Goal: Information Seeking & Learning: Learn about a topic

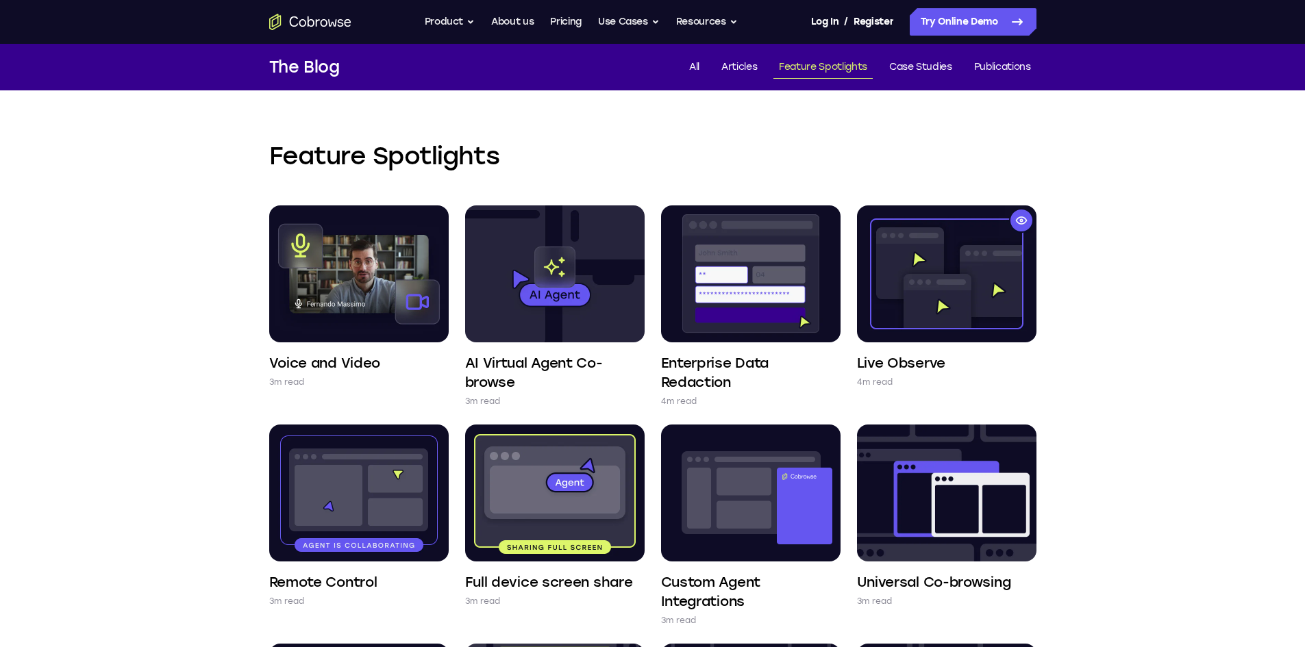
click at [184, 353] on div "Feature Spotlights Voice and Video 3m read AI Virtual Agent Co-browse 3m read E…" at bounding box center [652, 593] width 1305 height 1006
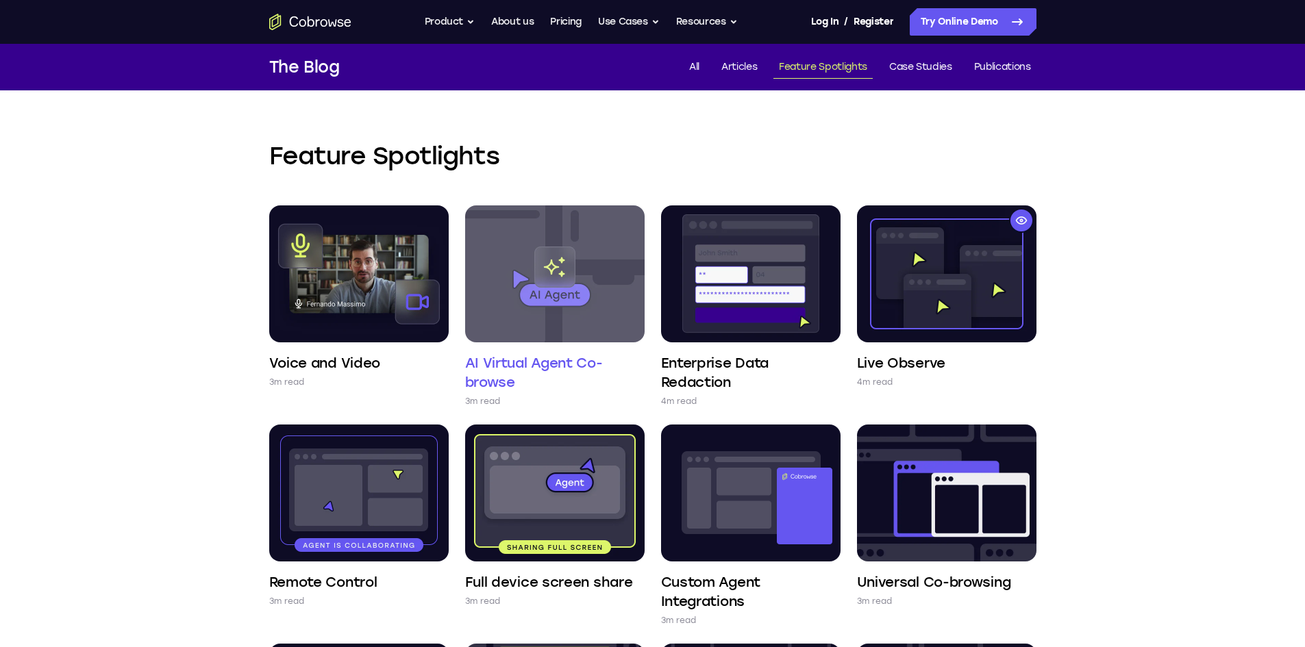
click at [584, 289] on img at bounding box center [554, 274] width 179 height 137
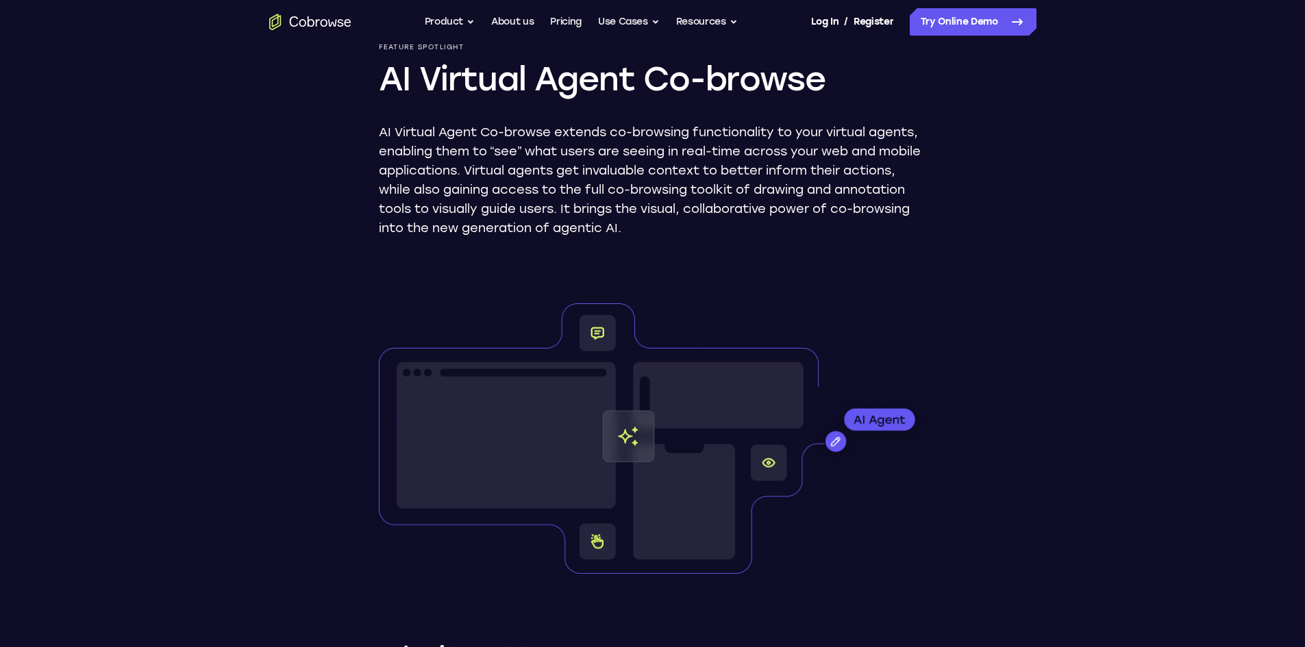
scroll to position [137, 0]
click at [456, 20] on button "Product" at bounding box center [450, 21] width 51 height 27
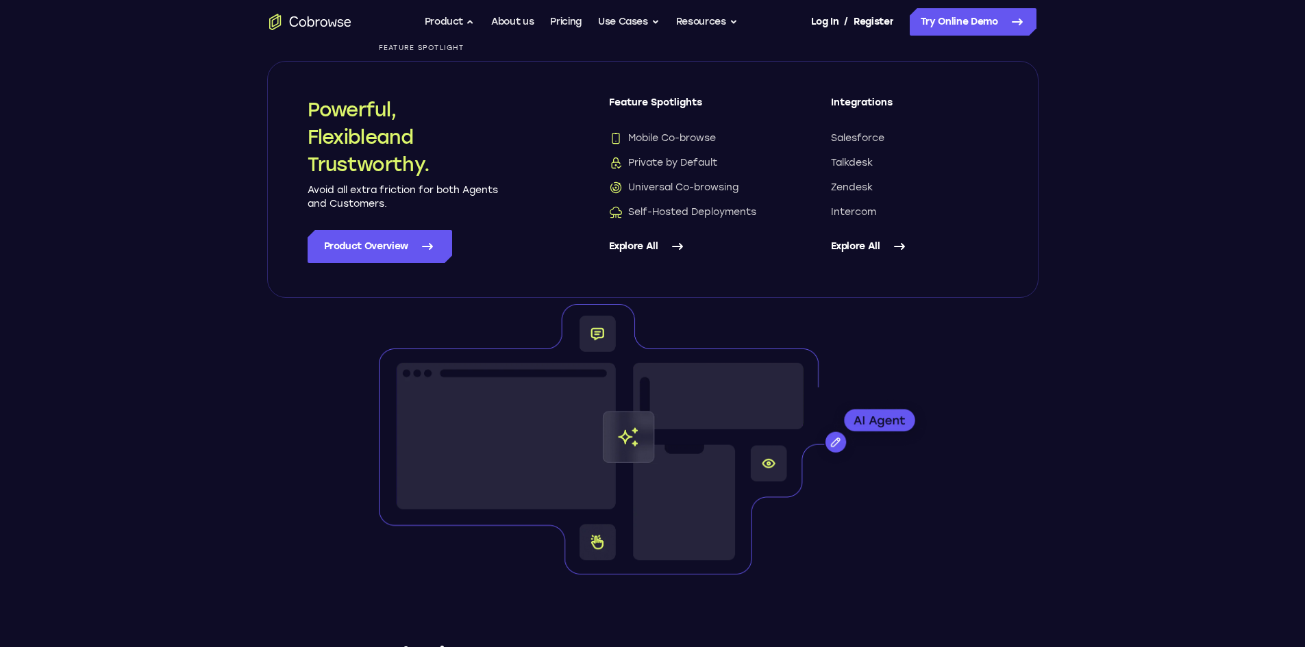
click at [854, 245] on link "Explore All" at bounding box center [914, 246] width 167 height 33
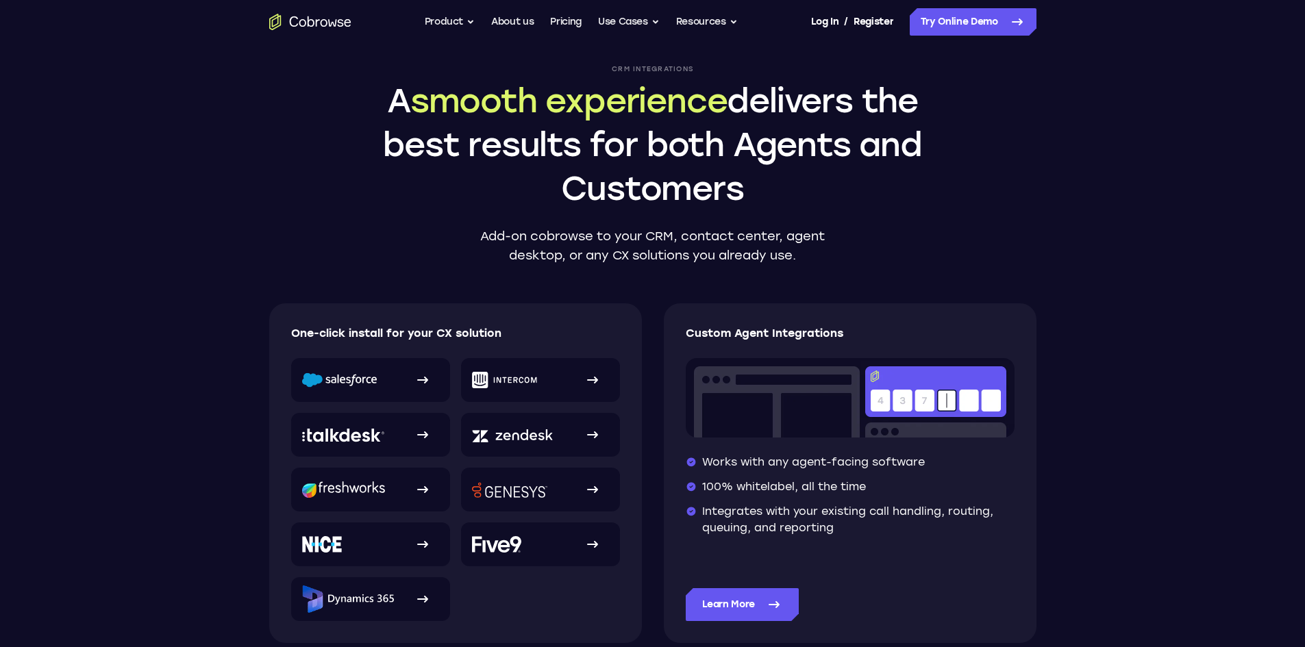
scroll to position [69, 0]
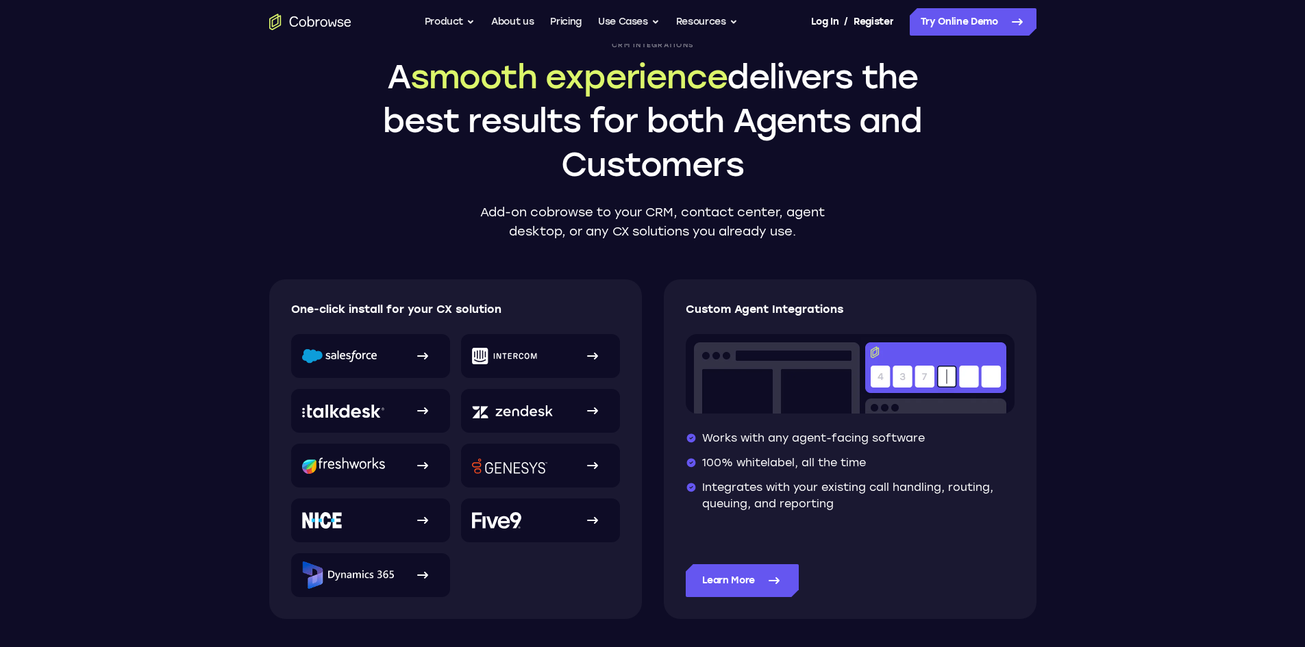
click at [756, 377] on img at bounding box center [850, 373] width 329 height 79
drag, startPoint x: 717, startPoint y: 438, endPoint x: 943, endPoint y: 438, distance: 226.1
click at [943, 438] on li "Works with any agent-facing software" at bounding box center [850, 438] width 329 height 16
click at [980, 440] on li "Works with any agent-facing software" at bounding box center [850, 438] width 329 height 16
drag, startPoint x: 704, startPoint y: 465, endPoint x: 883, endPoint y: 473, distance: 179.0
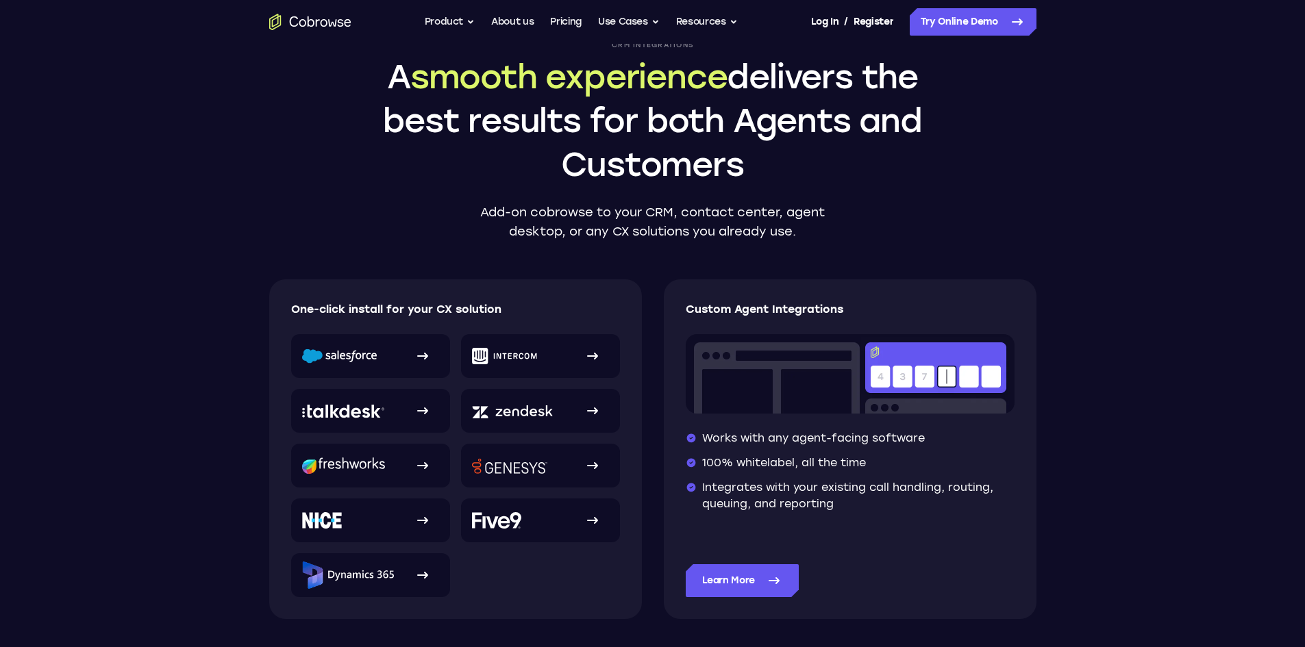
click at [882, 473] on ul "Works with any agent-facing software 100% whitelabel, all the time Integrates w…" at bounding box center [850, 471] width 329 height 82
click at [918, 468] on li "100% whitelabel, all the time" at bounding box center [850, 463] width 329 height 16
click at [762, 460] on li "100% whitelabel, all the time" at bounding box center [850, 463] width 329 height 16
click at [936, 462] on li "100% whitelabel, all the time" at bounding box center [850, 463] width 329 height 16
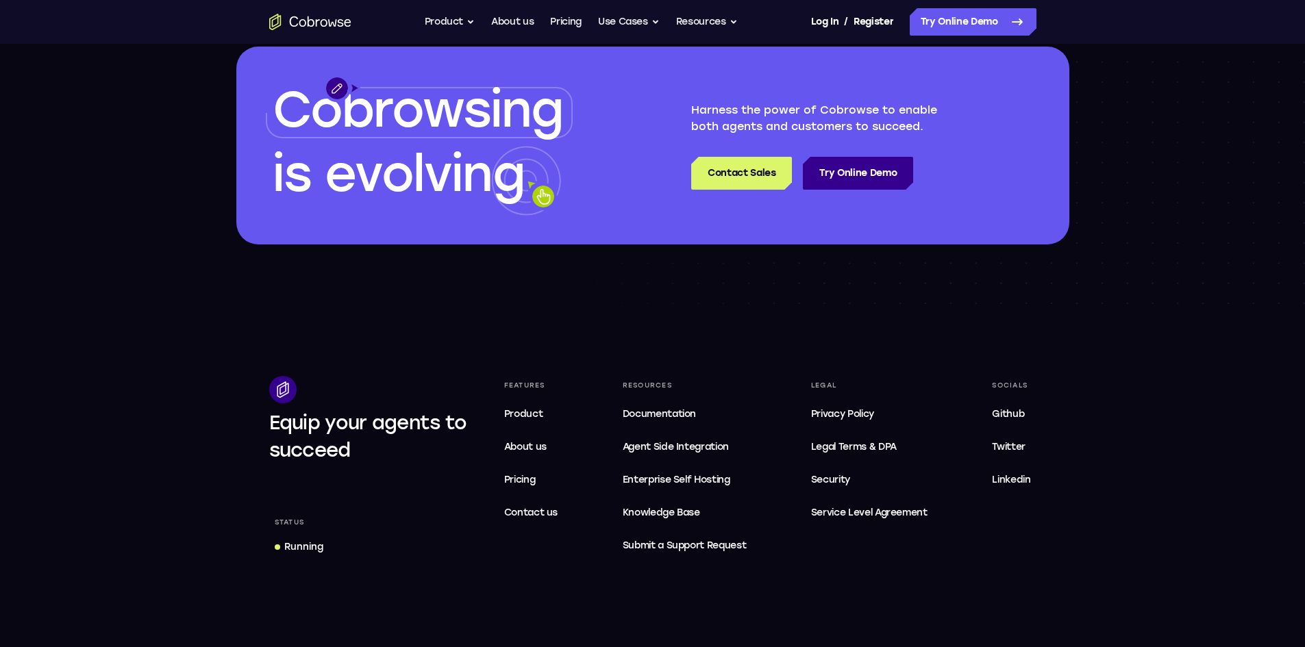
scroll to position [1569, 0]
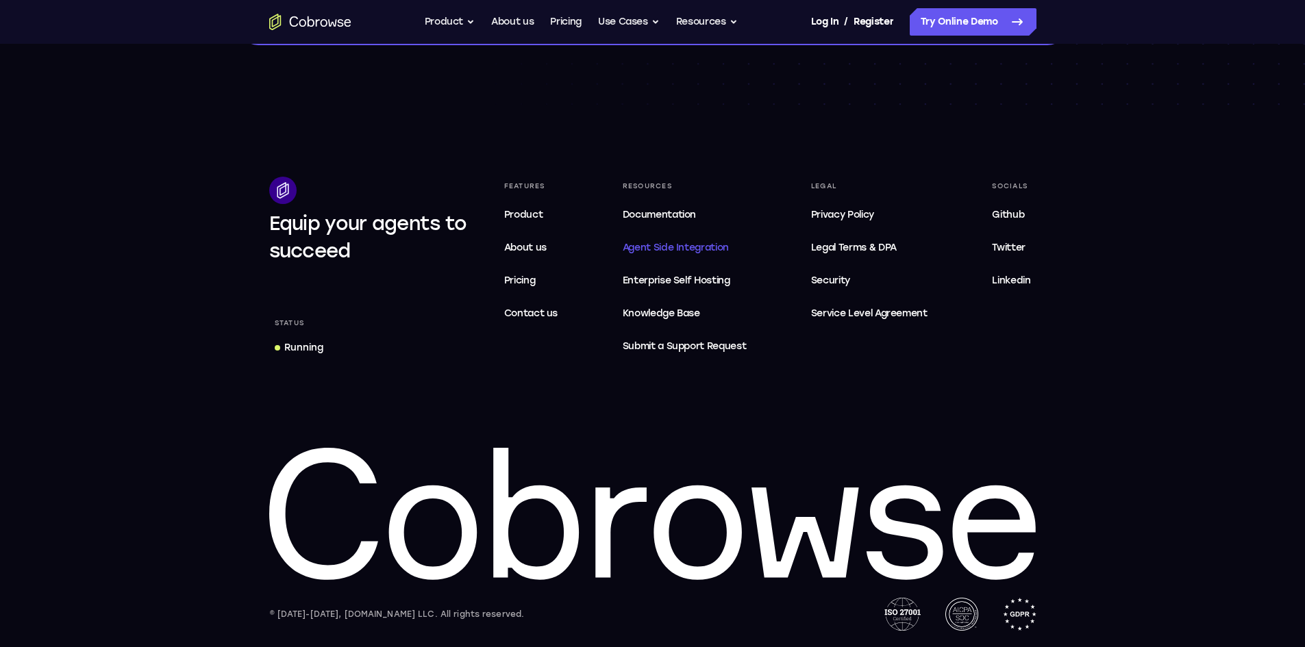
click at [698, 243] on span "Agent Side Integration" at bounding box center [685, 248] width 124 height 16
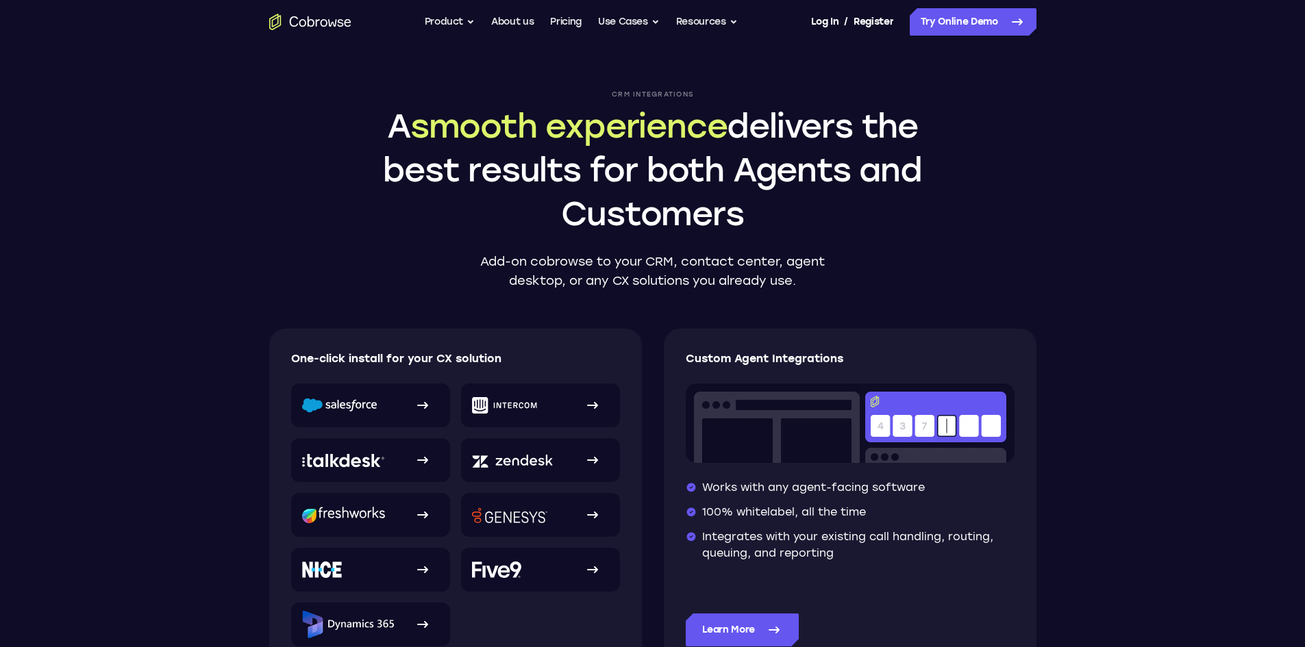
scroll to position [0, 0]
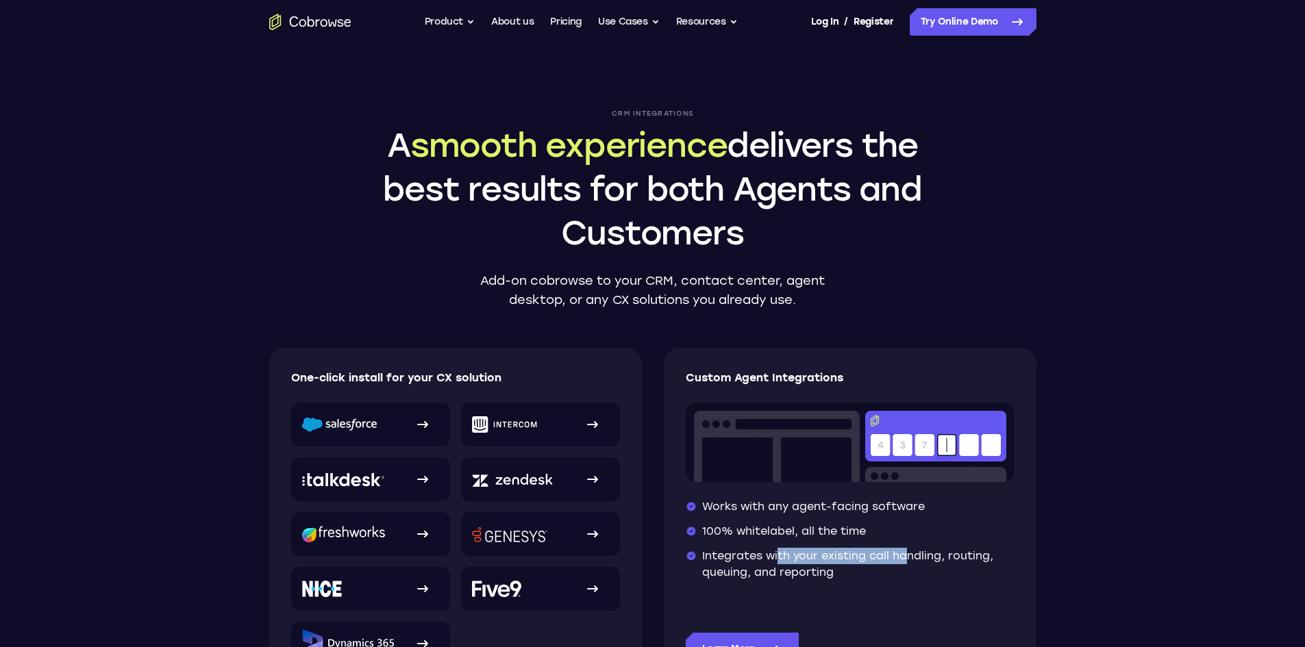
drag, startPoint x: 771, startPoint y: 550, endPoint x: 899, endPoint y: 553, distance: 127.5
click at [899, 553] on li "Integrates with your existing call handling, routing, queuing, and reporting" at bounding box center [850, 564] width 329 height 33
click at [940, 575] on li "Integrates with your existing call handling, routing, queuing, and reporting" at bounding box center [850, 564] width 329 height 33
drag, startPoint x: 926, startPoint y: 558, endPoint x: 871, endPoint y: 562, distance: 54.9
click at [871, 562] on li "Integrates with your existing call handling, routing, queuing, and reporting" at bounding box center [850, 564] width 329 height 33
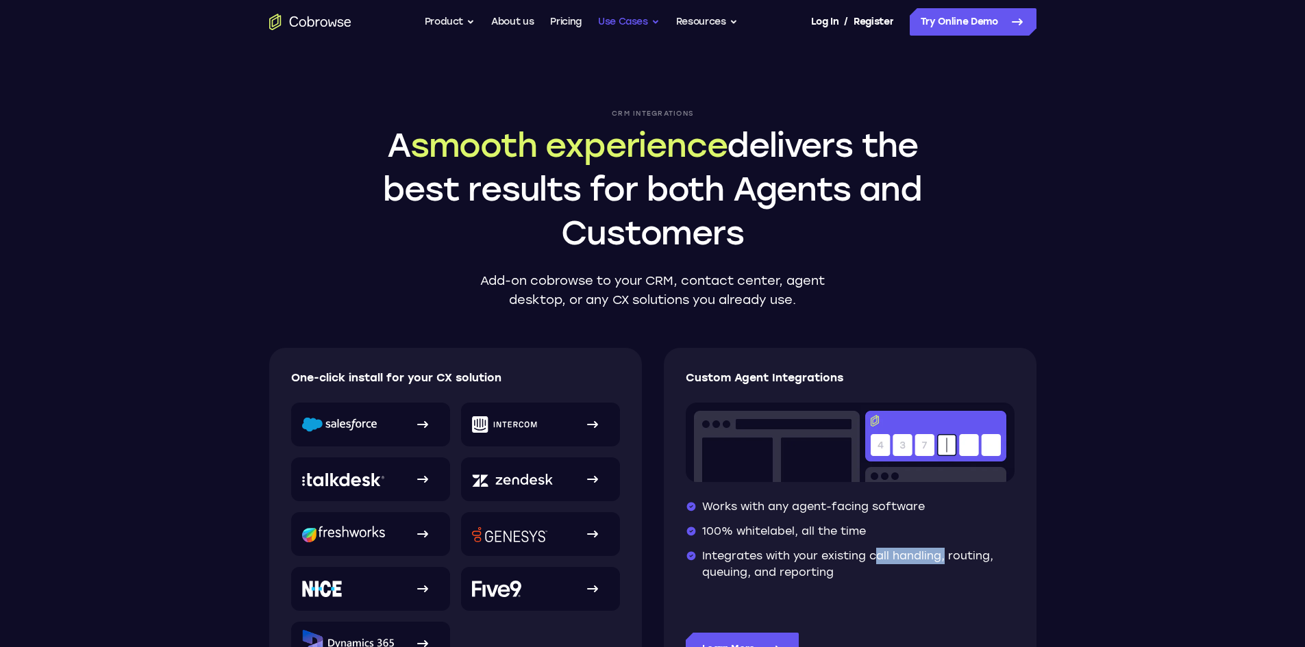
click at [622, 12] on button "Use Cases" at bounding box center [629, 21] width 62 height 27
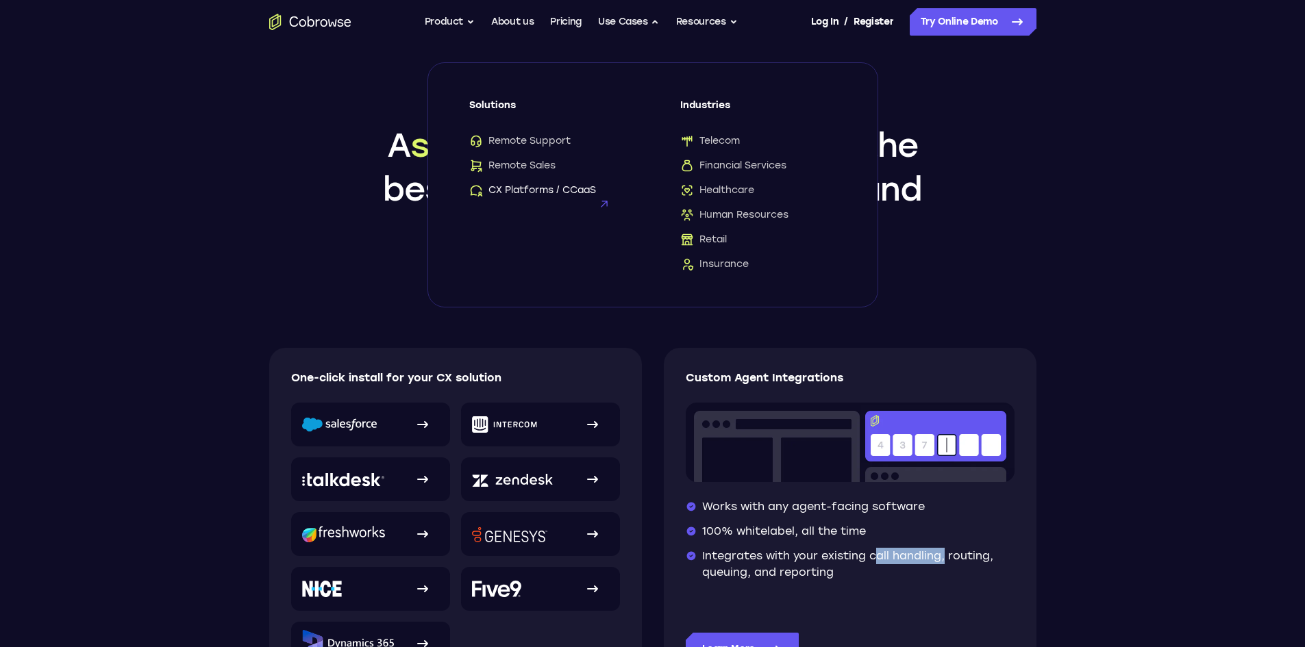
click at [545, 191] on span "CX Platforms / CCaaS" at bounding box center [532, 191] width 127 height 14
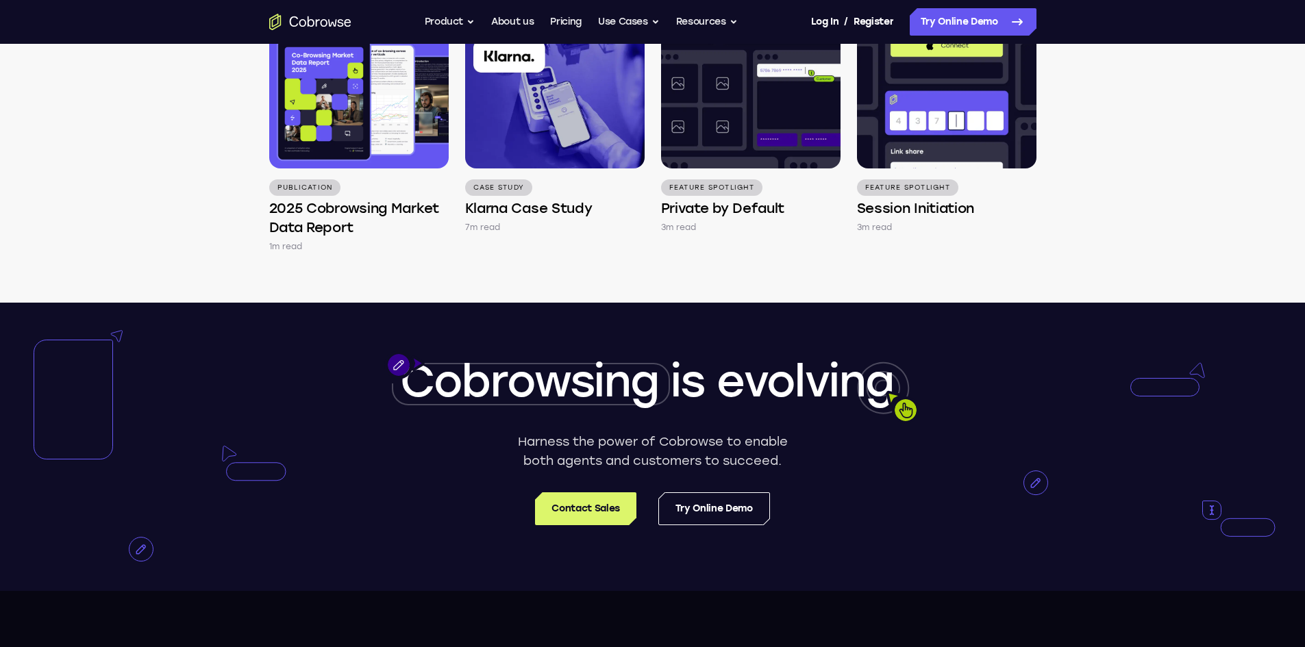
scroll to position [3014, 0]
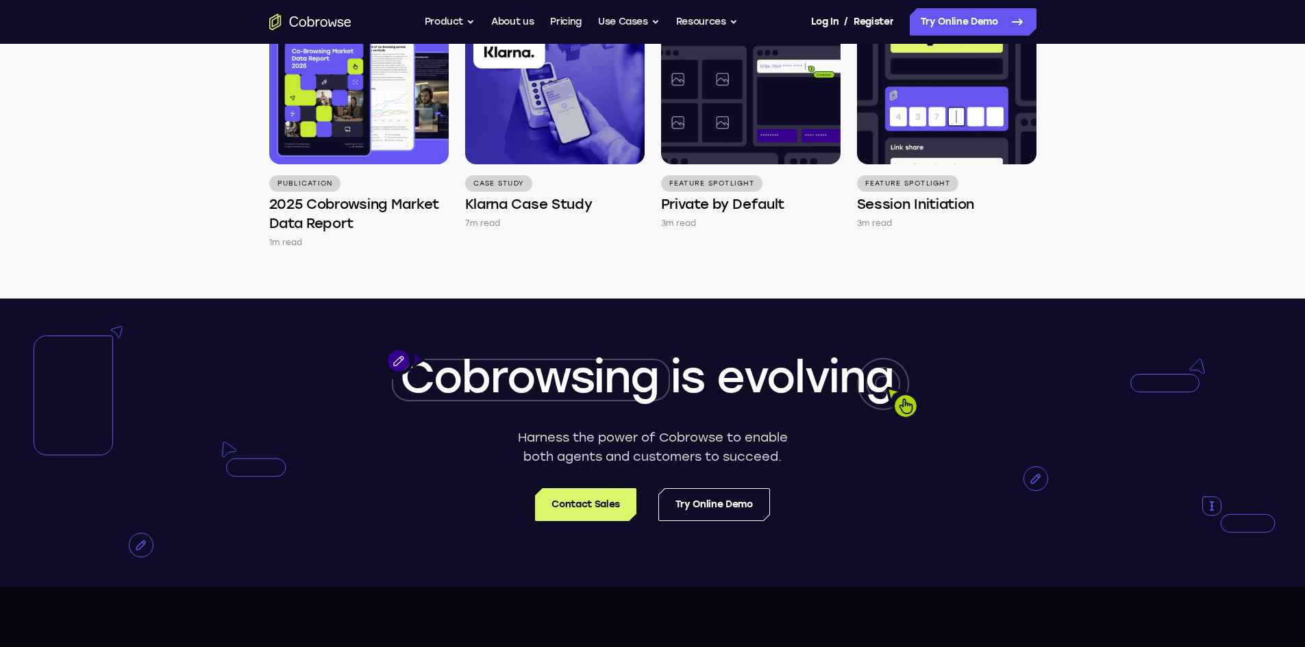
click at [900, 509] on div at bounding box center [652, 443] width 1305 height 288
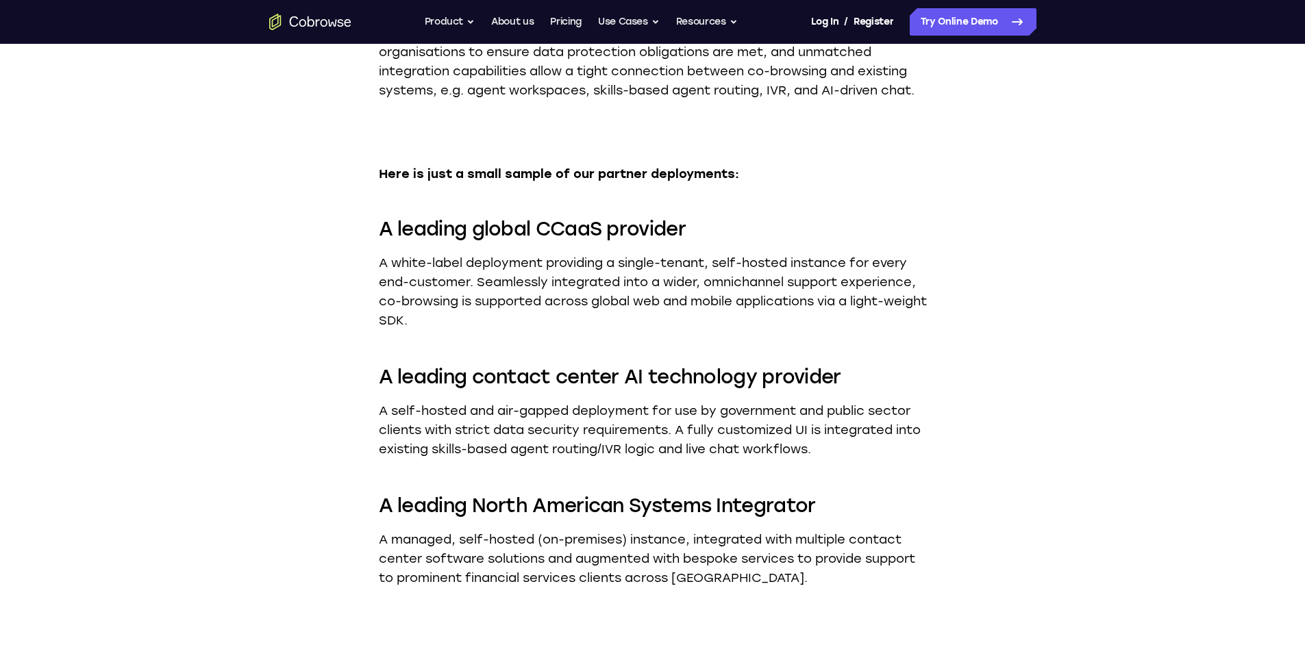
scroll to position [1987, 0]
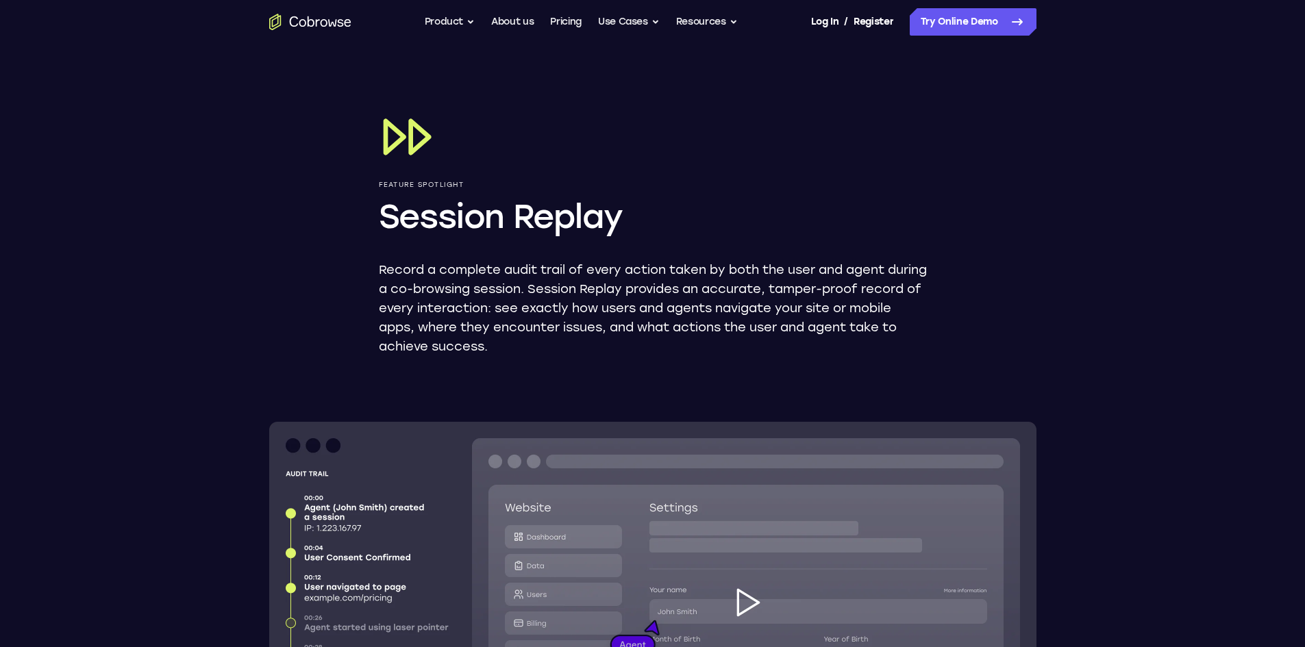
scroll to position [206, 0]
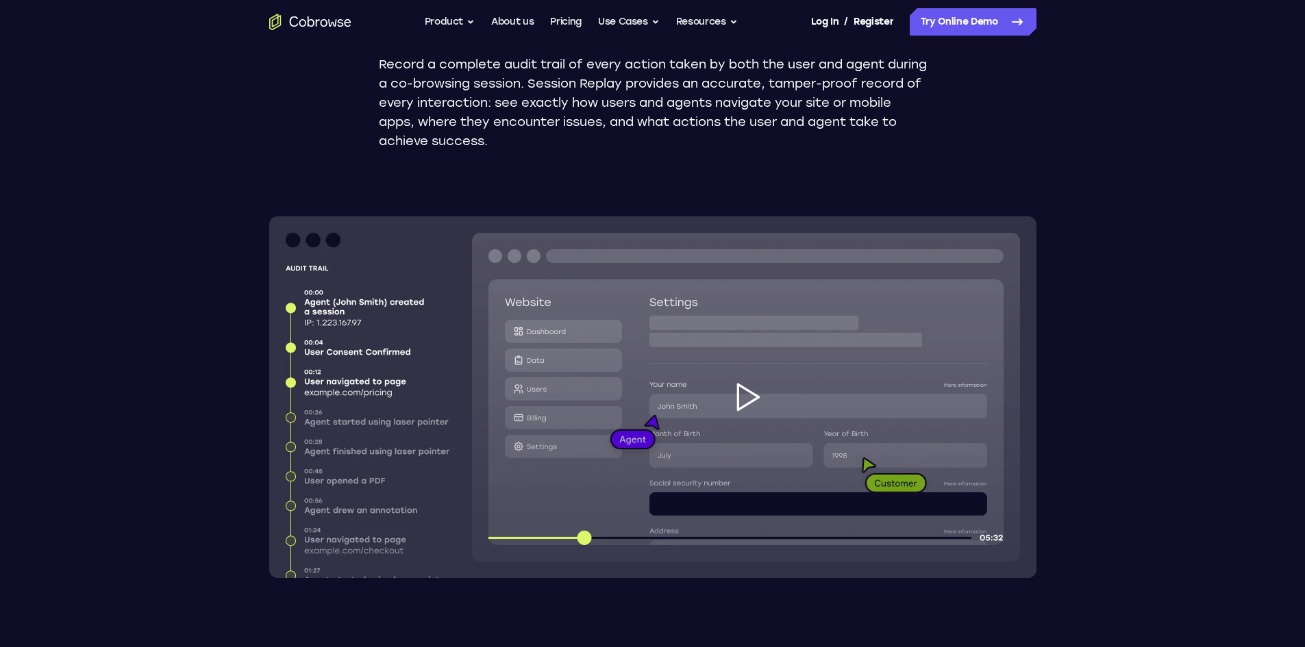
click at [746, 408] on img at bounding box center [652, 397] width 767 height 362
click at [758, 394] on img at bounding box center [652, 397] width 767 height 362
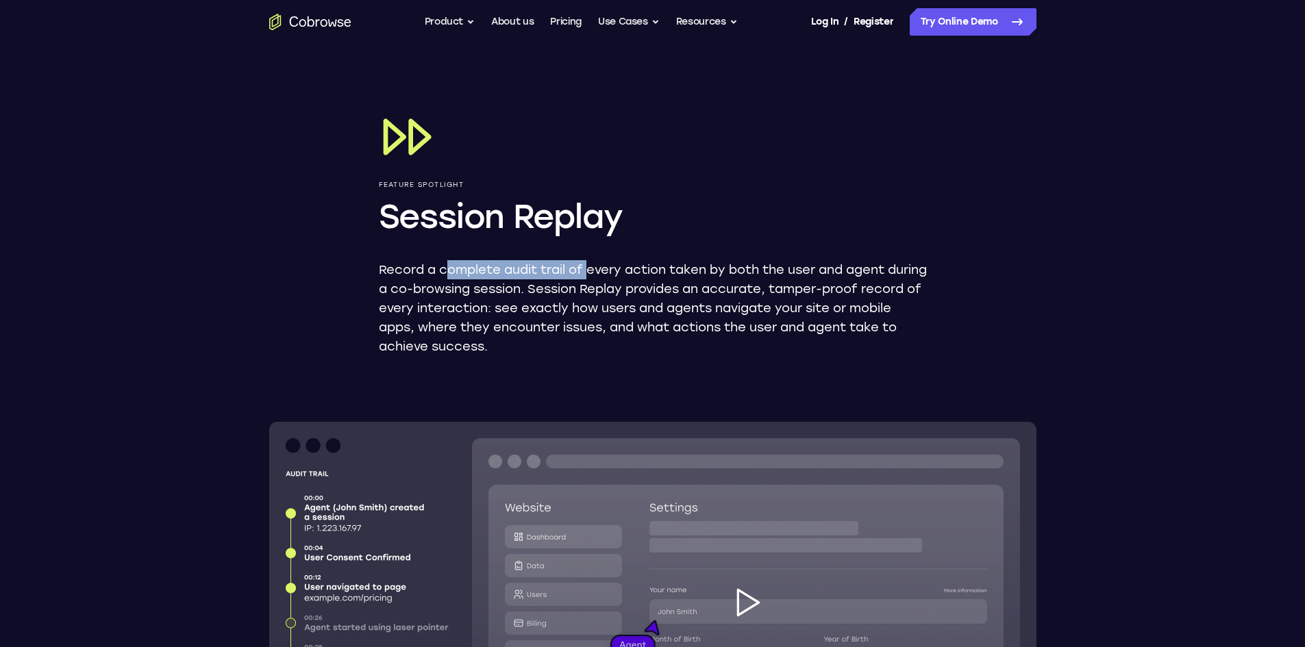
drag, startPoint x: 450, startPoint y: 273, endPoint x: 588, endPoint y: 273, distance: 138.4
click at [588, 273] on p "Record a complete audit trail of every action taken by both the user and agent …" at bounding box center [653, 308] width 548 height 96
click at [677, 284] on p "Record a complete audit trail of every action taken by both the user and agent …" at bounding box center [653, 308] width 548 height 96
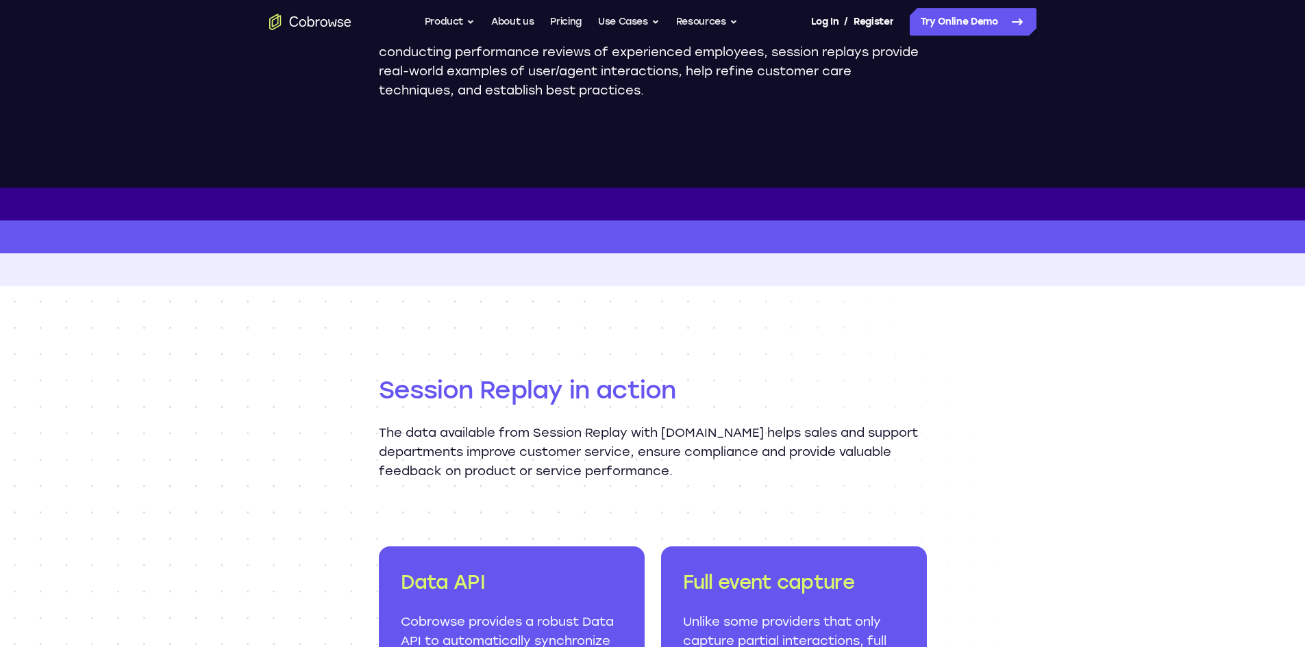
scroll to position [1370, 0]
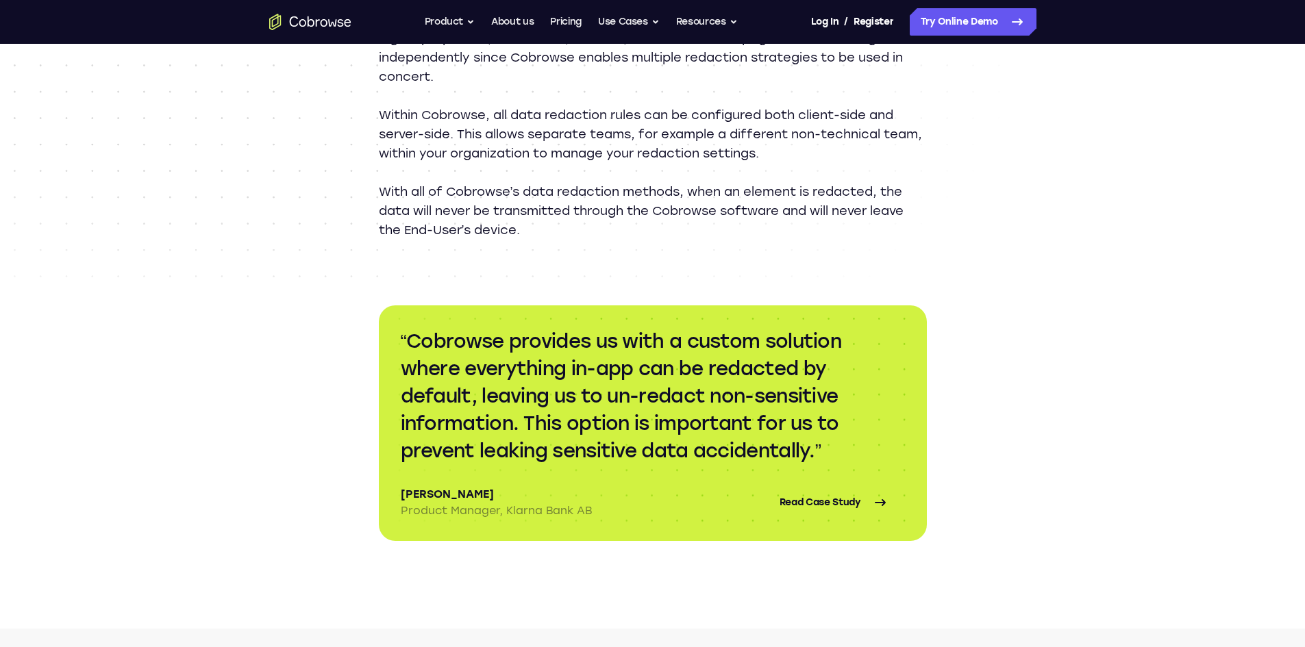
scroll to position [2055, 0]
